Goal: Use online tool/utility: Utilize a website feature to perform a specific function

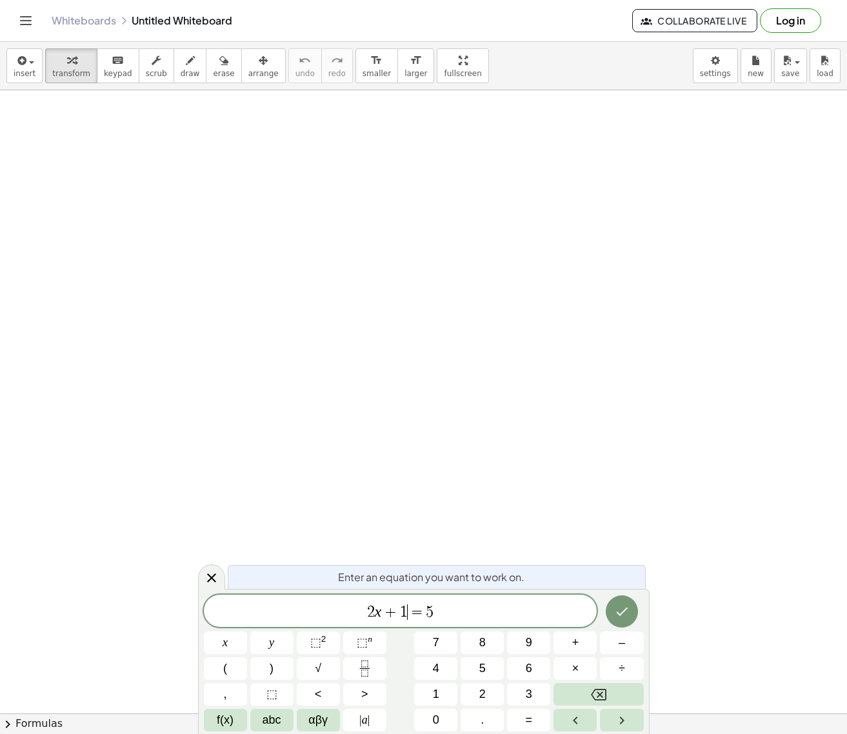
click at [403, 608] on span "1" at bounding box center [404, 612] width 8 height 15
click at [237, 663] on button "(" at bounding box center [225, 669] width 43 height 23
click at [451, 616] on span "2 x + ( 1 = 5 ) ​" at bounding box center [401, 610] width 394 height 21
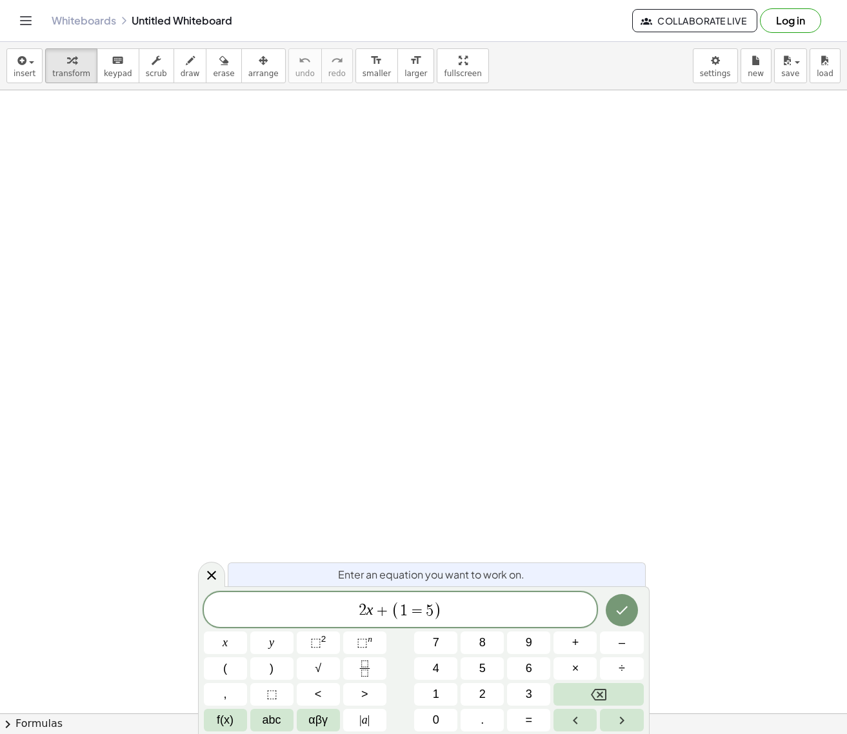
drag, startPoint x: 283, startPoint y: 584, endPoint x: 256, endPoint y: 560, distance: 35.6
click at [246, 565] on div "Enter an equation you want to work on." at bounding box center [437, 575] width 418 height 24
click at [470, 614] on span "2 x + ( 1 = 5 ) ​" at bounding box center [401, 610] width 394 height 21
click at [621, 697] on button "Backspace" at bounding box center [599, 694] width 90 height 23
click at [581, 721] on icon "Left arrow" at bounding box center [575, 720] width 15 height 15
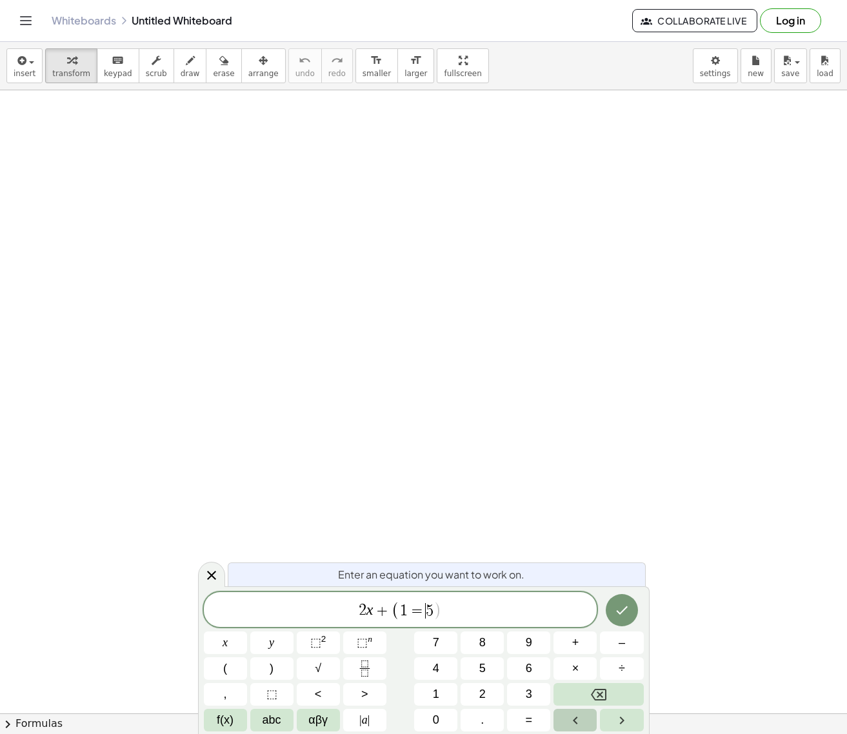
click at [580, 721] on icon "Left arrow" at bounding box center [575, 720] width 15 height 15
click at [599, 688] on icon "Backspace" at bounding box center [598, 694] width 15 height 15
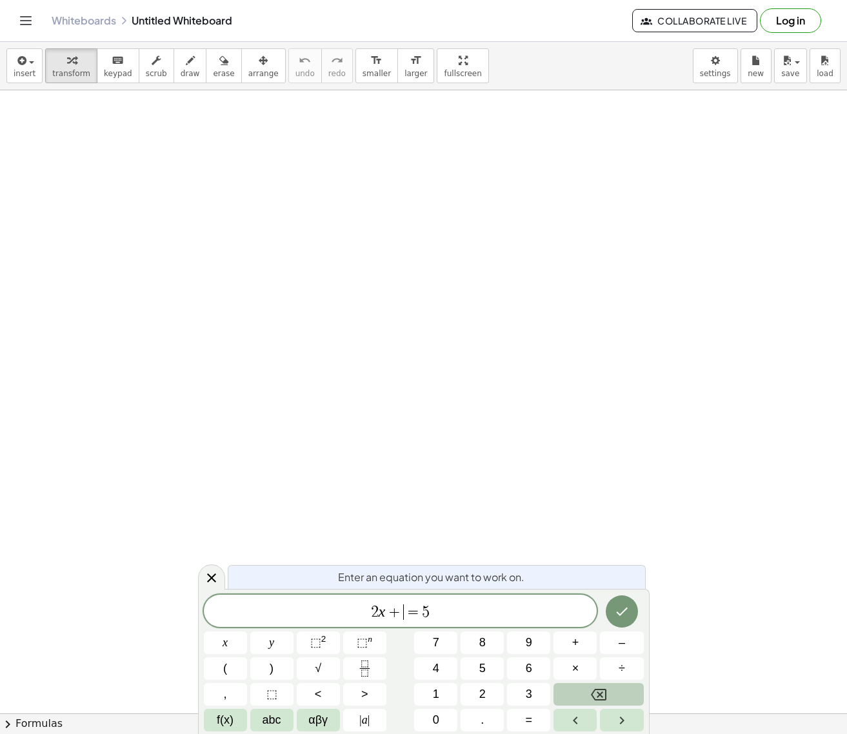
click at [599, 688] on icon "Backspace" at bounding box center [598, 694] width 15 height 15
click at [421, 603] on span "​ = 5" at bounding box center [401, 612] width 394 height 18
click at [566, 694] on button "Backspace" at bounding box center [599, 694] width 90 height 23
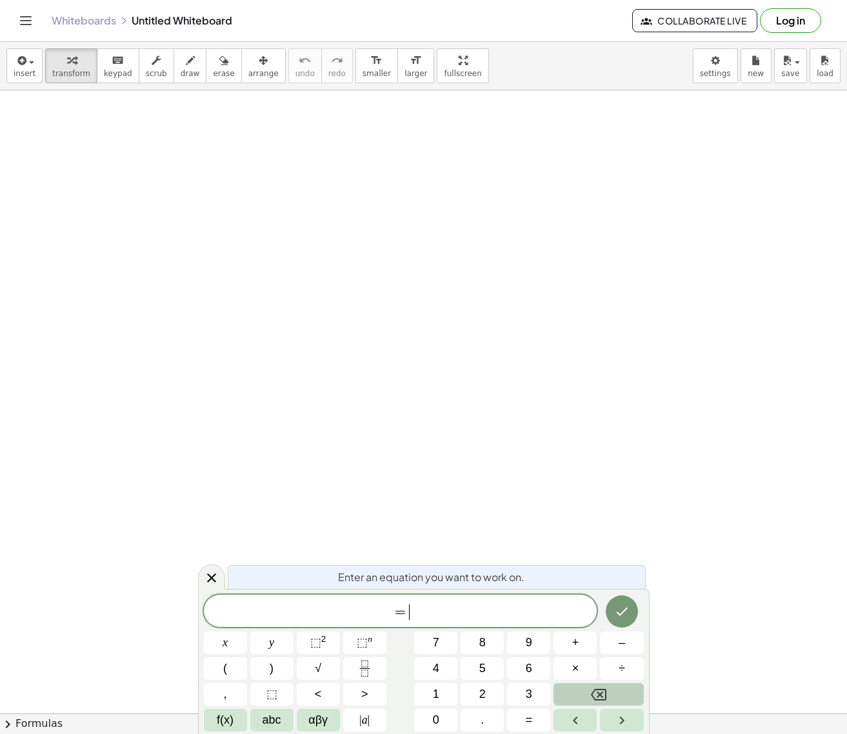
click at [566, 694] on button "Backspace" at bounding box center [599, 694] width 90 height 23
click at [212, 669] on button "(" at bounding box center [225, 669] width 43 height 23
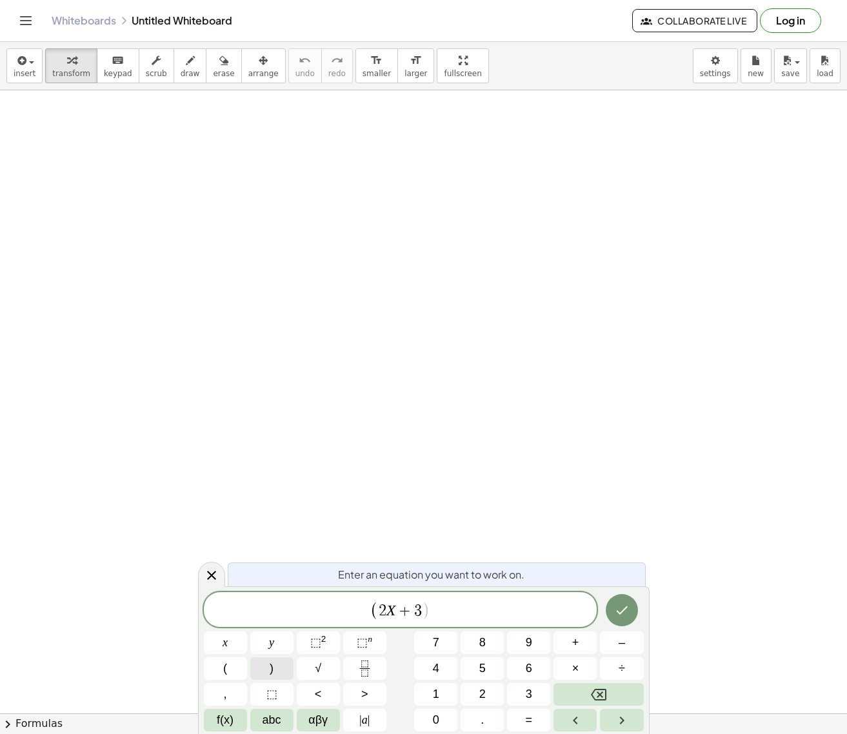
click at [267, 675] on button ")" at bounding box center [271, 669] width 43 height 23
click at [228, 674] on button "(" at bounding box center [225, 669] width 43 height 23
click at [276, 674] on button ")" at bounding box center [271, 669] width 43 height 23
click at [630, 606] on button "Done" at bounding box center [622, 610] width 32 height 32
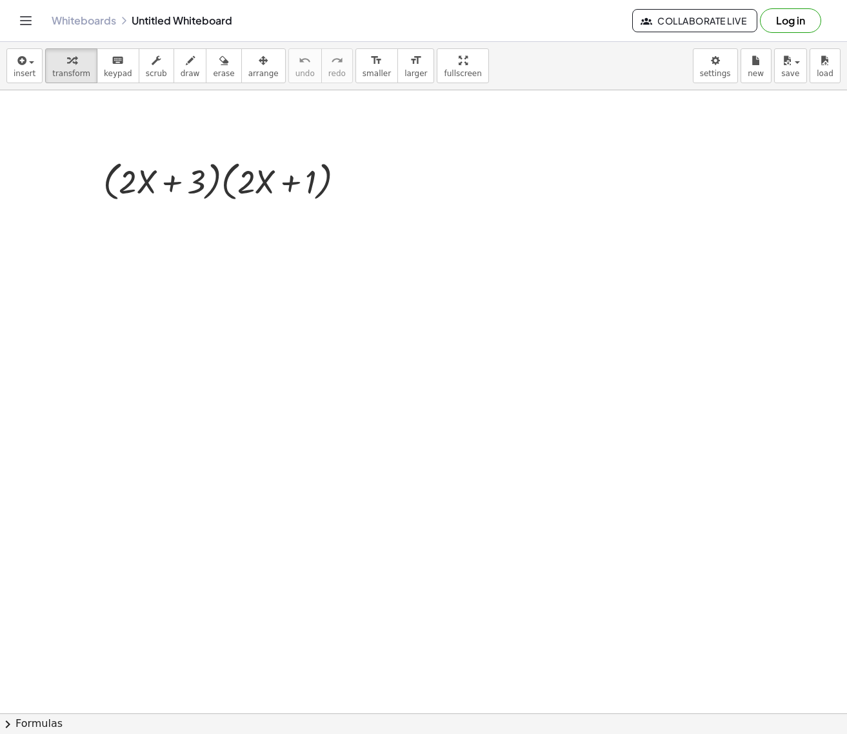
click at [40, 723] on button "chevron_right Formulas" at bounding box center [423, 724] width 847 height 21
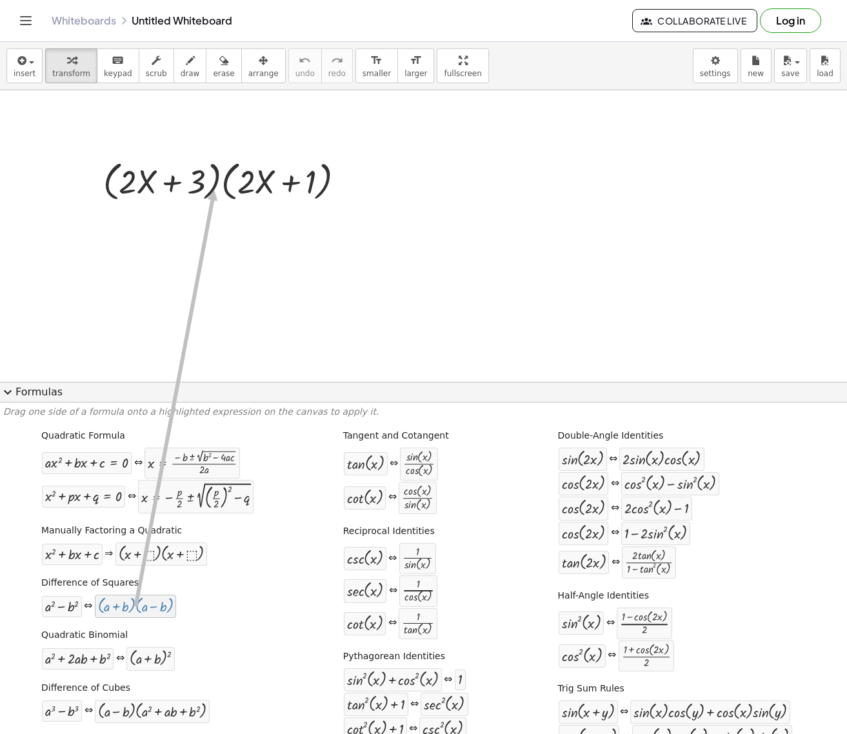
drag, startPoint x: 141, startPoint y: 610, endPoint x: 214, endPoint y: 190, distance: 425.8
click at [348, 184] on div at bounding box center [348, 182] width 14 height 14
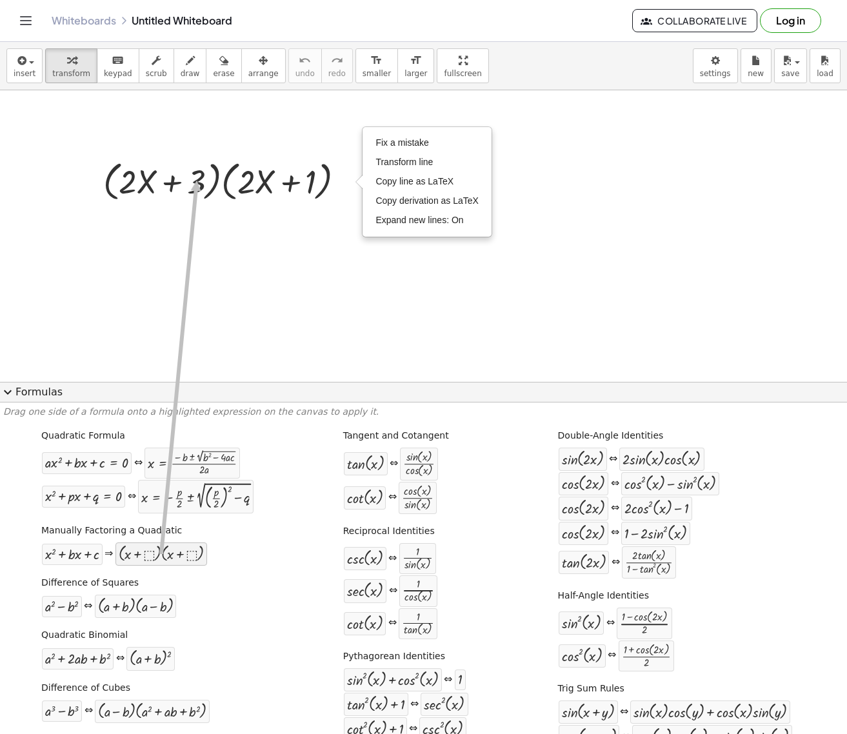
drag, startPoint x: 149, startPoint y: 558, endPoint x: 194, endPoint y: 180, distance: 380.2
click at [354, 180] on div "Fix a mistake Transform line Copy line as LaTeX Copy derivation as LaTeX Expand…" at bounding box center [348, 182] width 14 height 14
click at [350, 181] on div "Fix a mistake Transform line Copy line as LaTeX Copy derivation as LaTeX Expand…" at bounding box center [348, 182] width 14 height 14
click at [211, 223] on div at bounding box center [218, 217] width 21 height 21
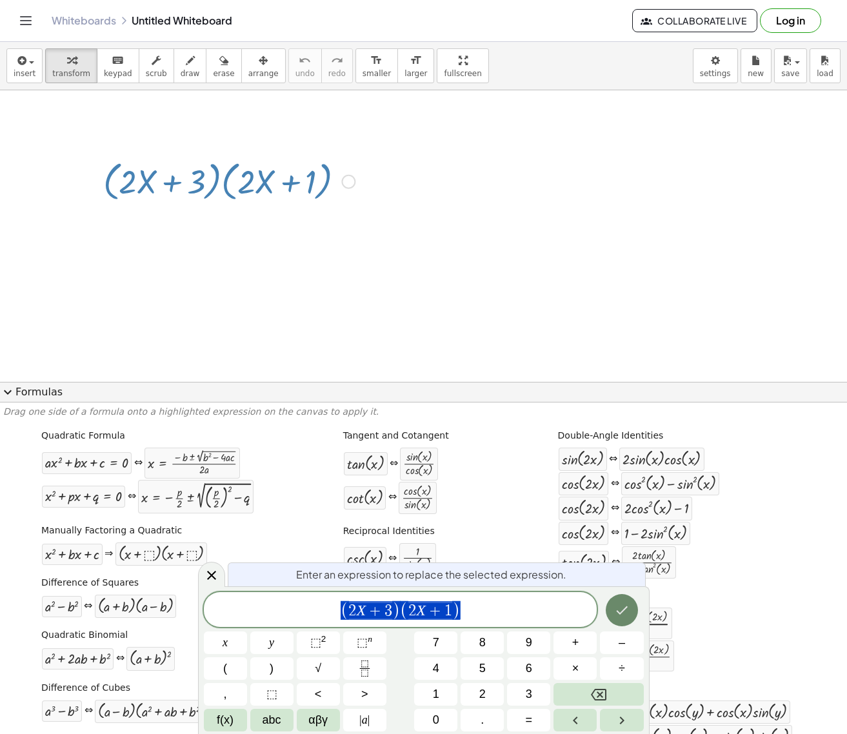
click at [620, 614] on icon "Done" at bounding box center [622, 611] width 12 height 8
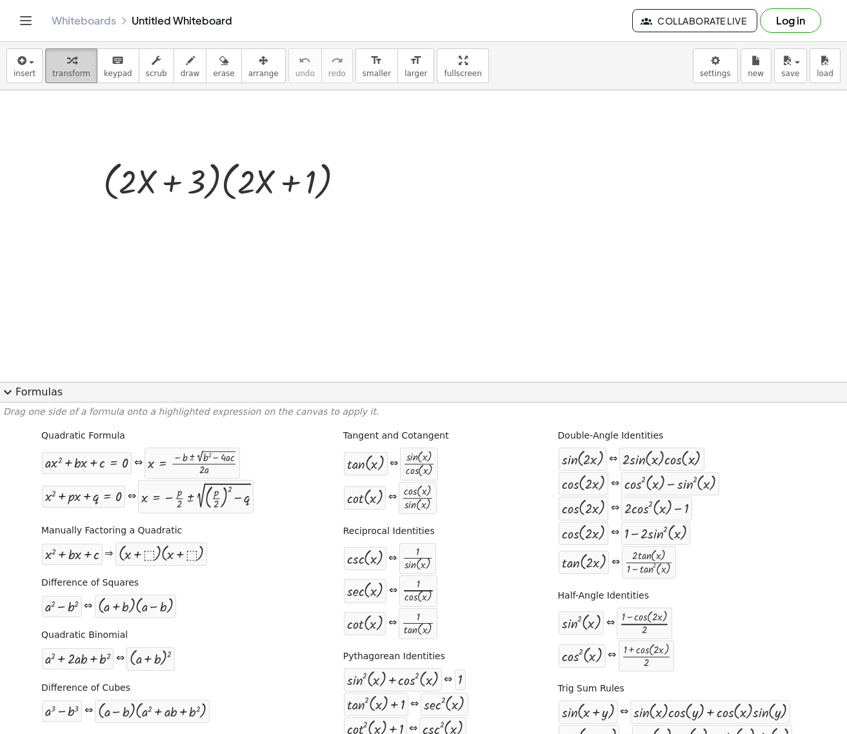
click at [70, 70] on span "transform" at bounding box center [71, 73] width 38 height 9
drag, startPoint x: 117, startPoint y: 608, endPoint x: 265, endPoint y: 184, distance: 449.0
drag, startPoint x: 129, startPoint y: 614, endPoint x: 166, endPoint y: 178, distance: 437.2
drag, startPoint x: 124, startPoint y: 608, endPoint x: 229, endPoint y: 181, distance: 440.0
click at [74, 70] on span "transform" at bounding box center [71, 73] width 38 height 9
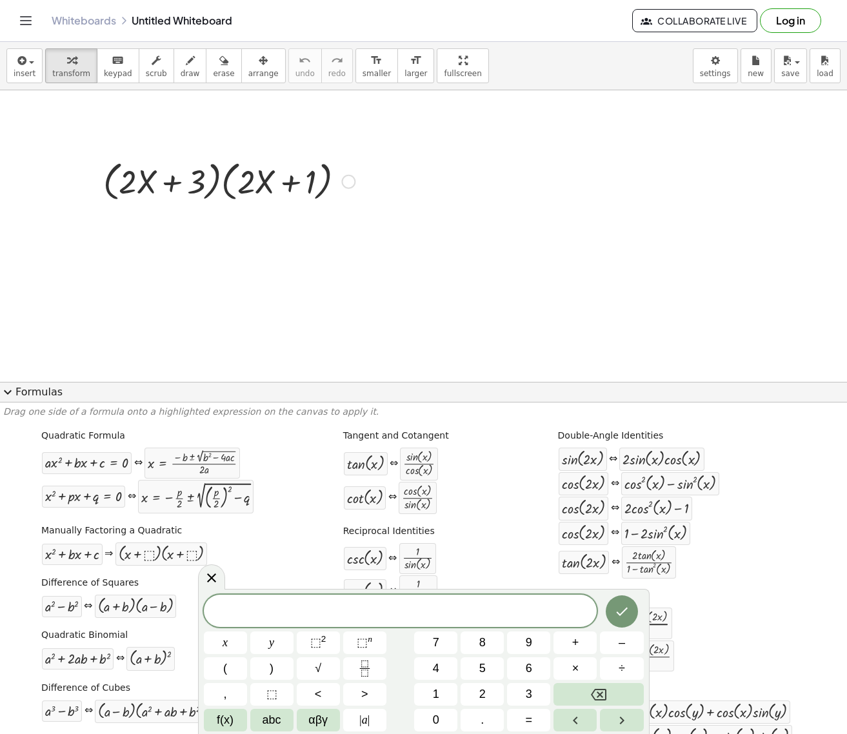
click at [336, 164] on div at bounding box center [229, 180] width 265 height 49
click at [350, 185] on div at bounding box center [348, 182] width 14 height 14
click at [308, 184] on div at bounding box center [229, 180] width 265 height 49
click at [213, 70] on span "erase" at bounding box center [223, 73] width 21 height 9
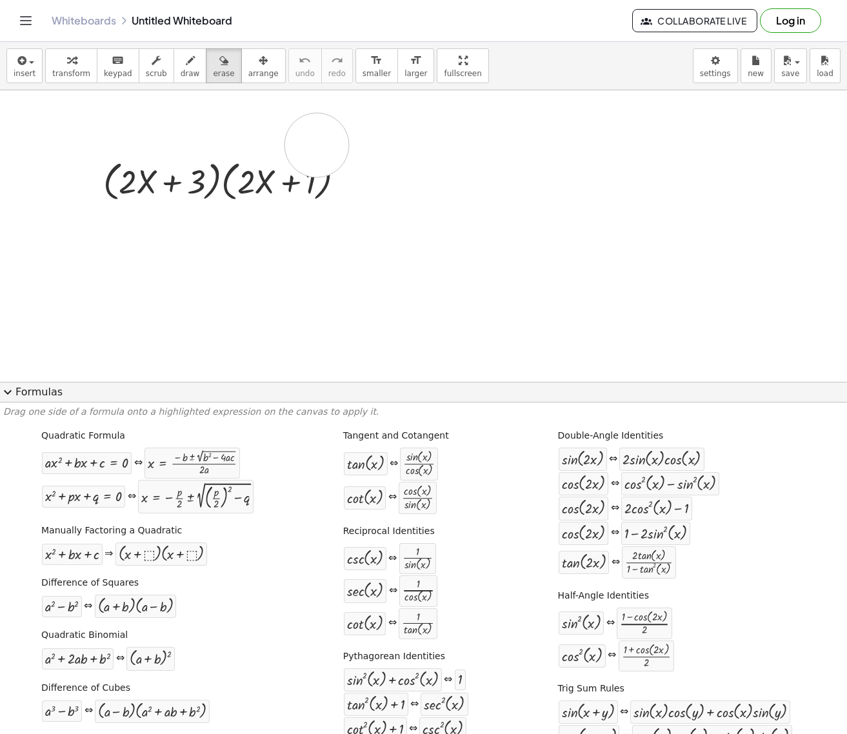
drag, startPoint x: 318, startPoint y: 143, endPoint x: 181, endPoint y: 181, distance: 142.6
drag, startPoint x: 59, startPoint y: 159, endPoint x: 299, endPoint y: 196, distance: 242.8
drag, startPoint x: 299, startPoint y: 196, endPoint x: 412, endPoint y: 200, distance: 113.0
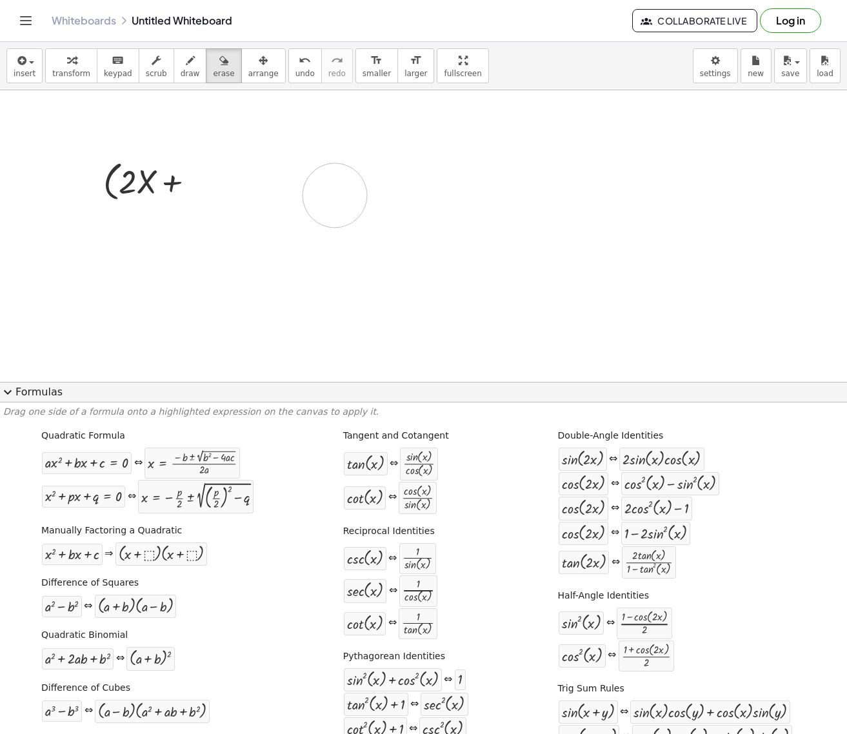
click at [52, 71] on span "transform" at bounding box center [71, 73] width 38 height 9
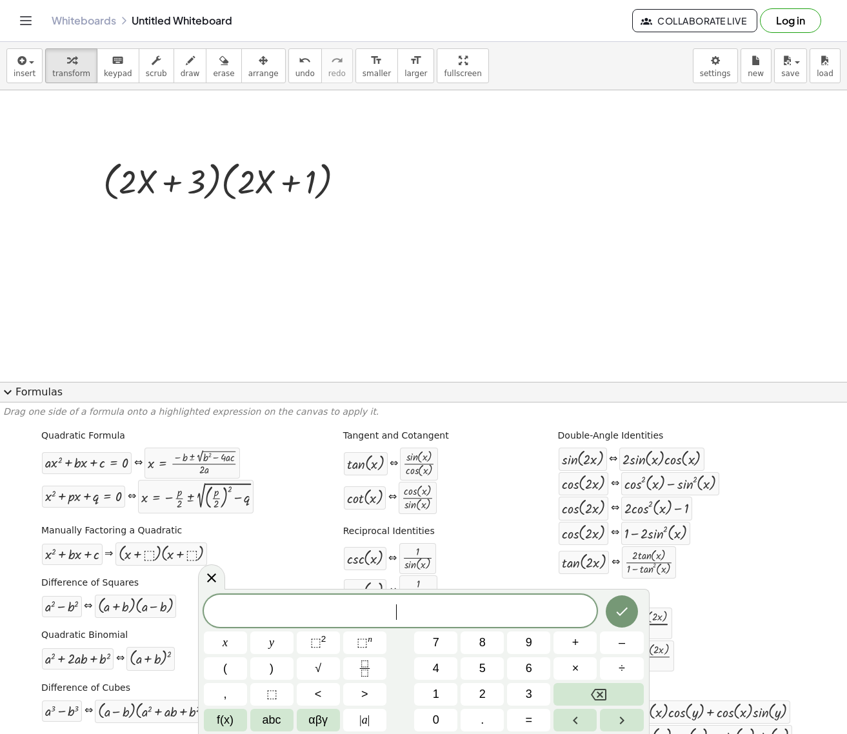
click at [307, 651] on button "⬚ 2" at bounding box center [318, 643] width 43 height 23
click at [627, 617] on icon "Done" at bounding box center [621, 608] width 15 height 15
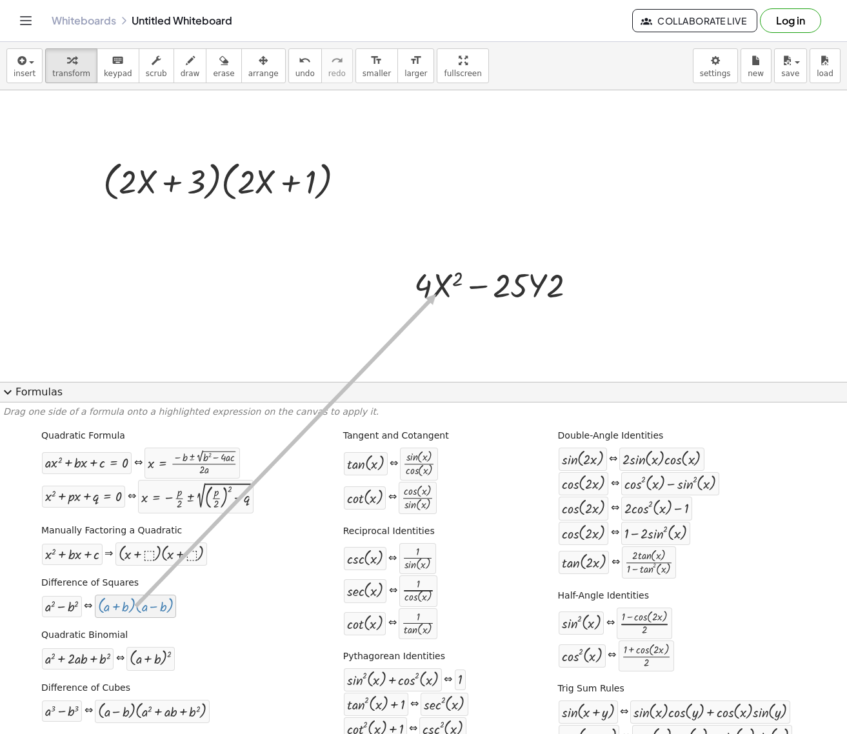
drag, startPoint x: 128, startPoint y: 610, endPoint x: 436, endPoint y: 294, distance: 440.9
drag, startPoint x: 137, startPoint y: 608, endPoint x: 499, endPoint y: 294, distance: 479.0
click at [554, 294] on div at bounding box center [500, 285] width 185 height 44
click at [554, 287] on div at bounding box center [500, 285] width 185 height 44
click at [498, 317] on div at bounding box center [489, 318] width 21 height 21
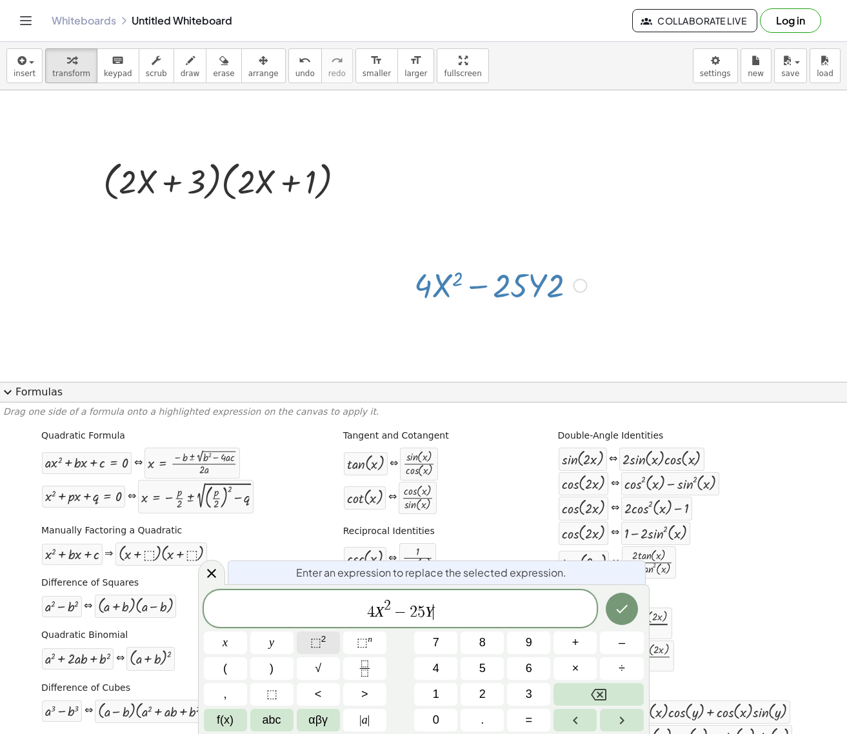
click at [321, 636] on sup "2" at bounding box center [323, 639] width 5 height 10
click at [625, 610] on icon "Done" at bounding box center [621, 608] width 15 height 15
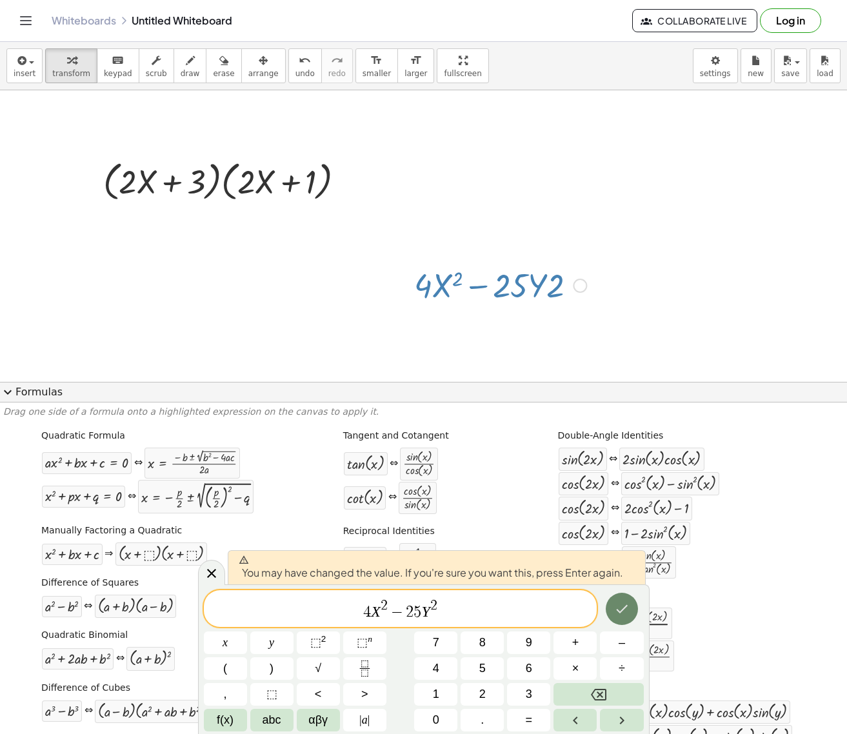
click at [625, 610] on icon "Done" at bounding box center [621, 608] width 15 height 15
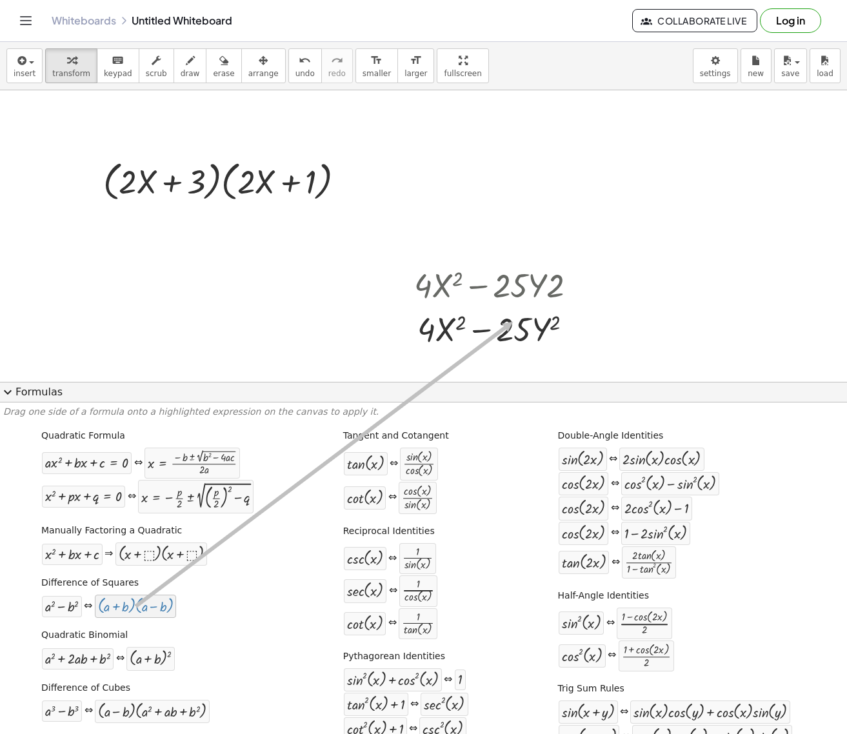
drag, startPoint x: 132, startPoint y: 605, endPoint x: 512, endPoint y: 323, distance: 473.3
click at [512, 330] on div at bounding box center [500, 329] width 185 height 44
drag, startPoint x: 119, startPoint y: 612, endPoint x: 529, endPoint y: 327, distance: 499.5
drag, startPoint x: 141, startPoint y: 611, endPoint x: 476, endPoint y: 319, distance: 443.3
